Goal: Transaction & Acquisition: Subscribe to service/newsletter

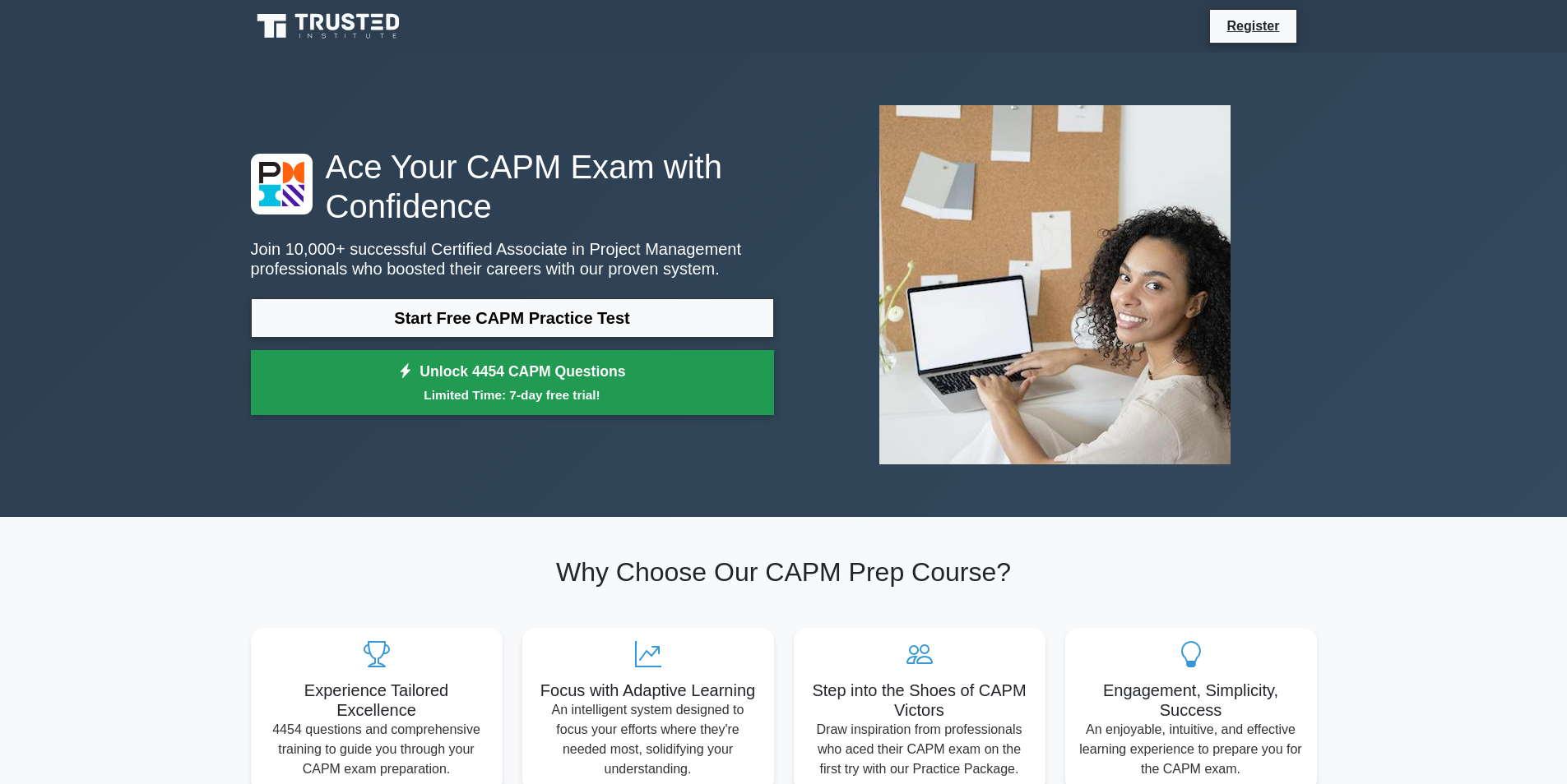
click at [258, 390] on link "Unlock 4454 CAPM Questions Limited Time: 7-day free trial!" at bounding box center [512, 383] width 523 height 66
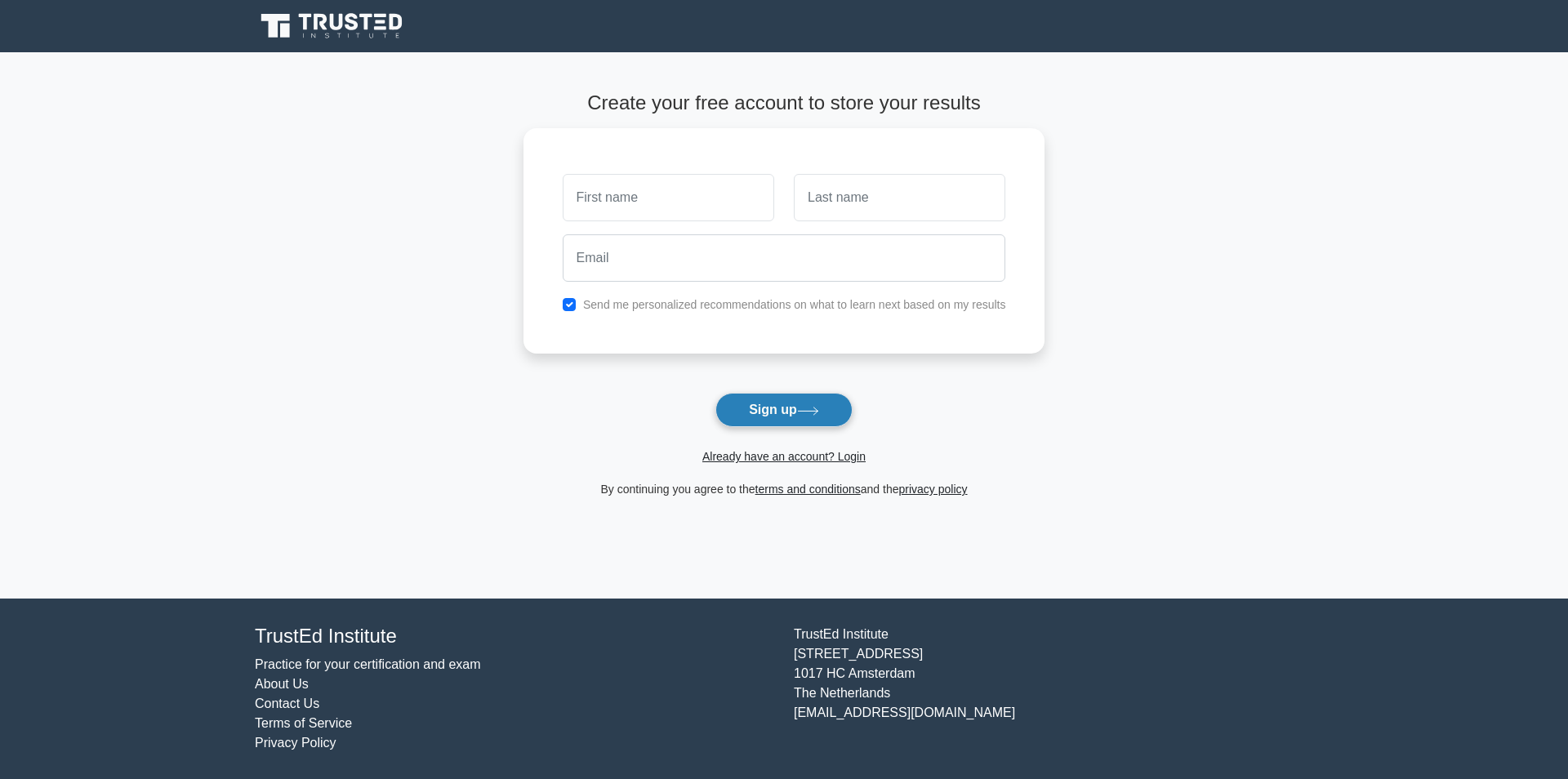
click at [740, 402] on button "Sign up" at bounding box center [784, 410] width 137 height 35
click at [818, 409] on icon at bounding box center [808, 411] width 22 height 9
click at [802, 420] on button "Sign up" at bounding box center [784, 410] width 137 height 35
